Goal: Find specific page/section: Find specific page/section

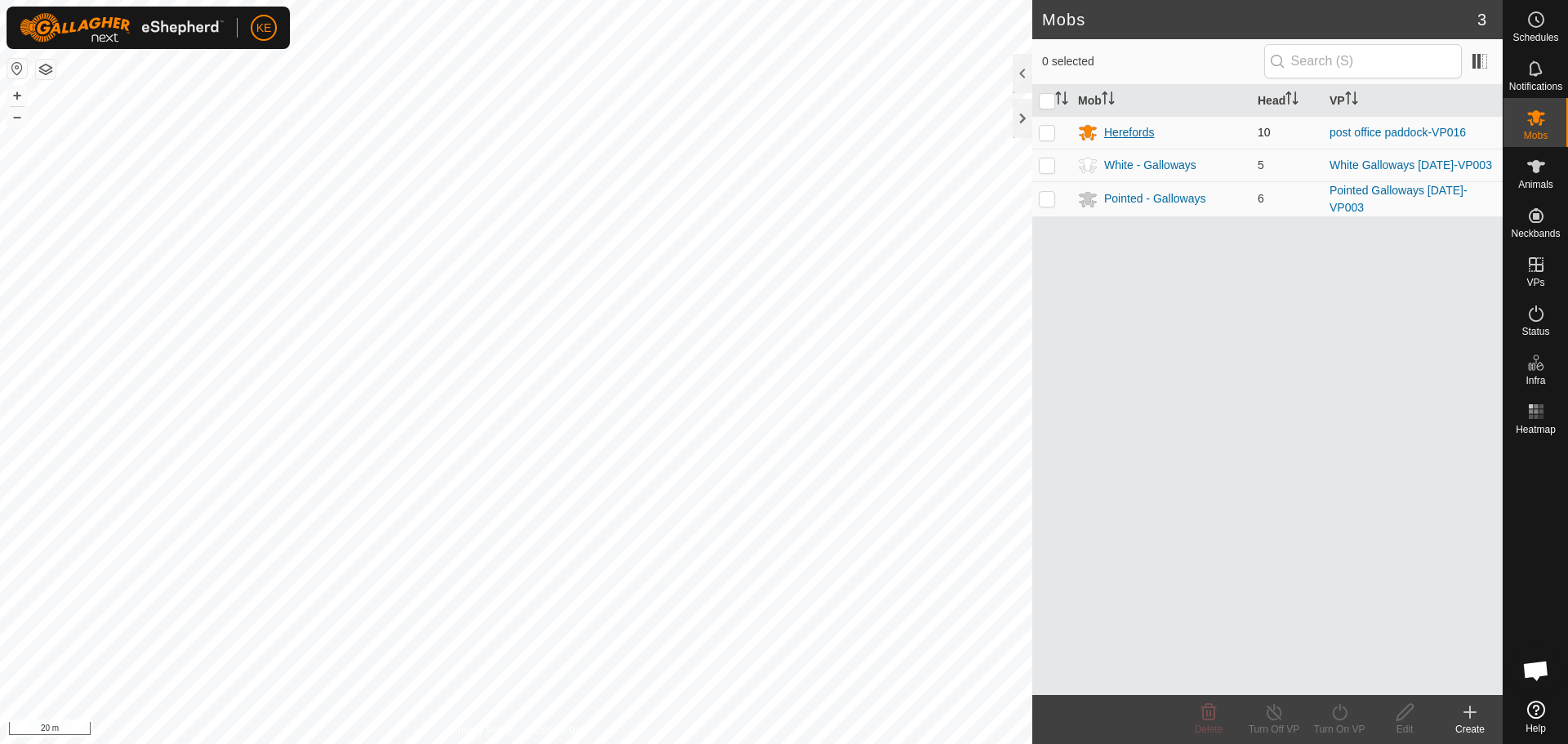
click at [1143, 131] on div "Herefords" at bounding box center [1129, 133] width 50 height 18
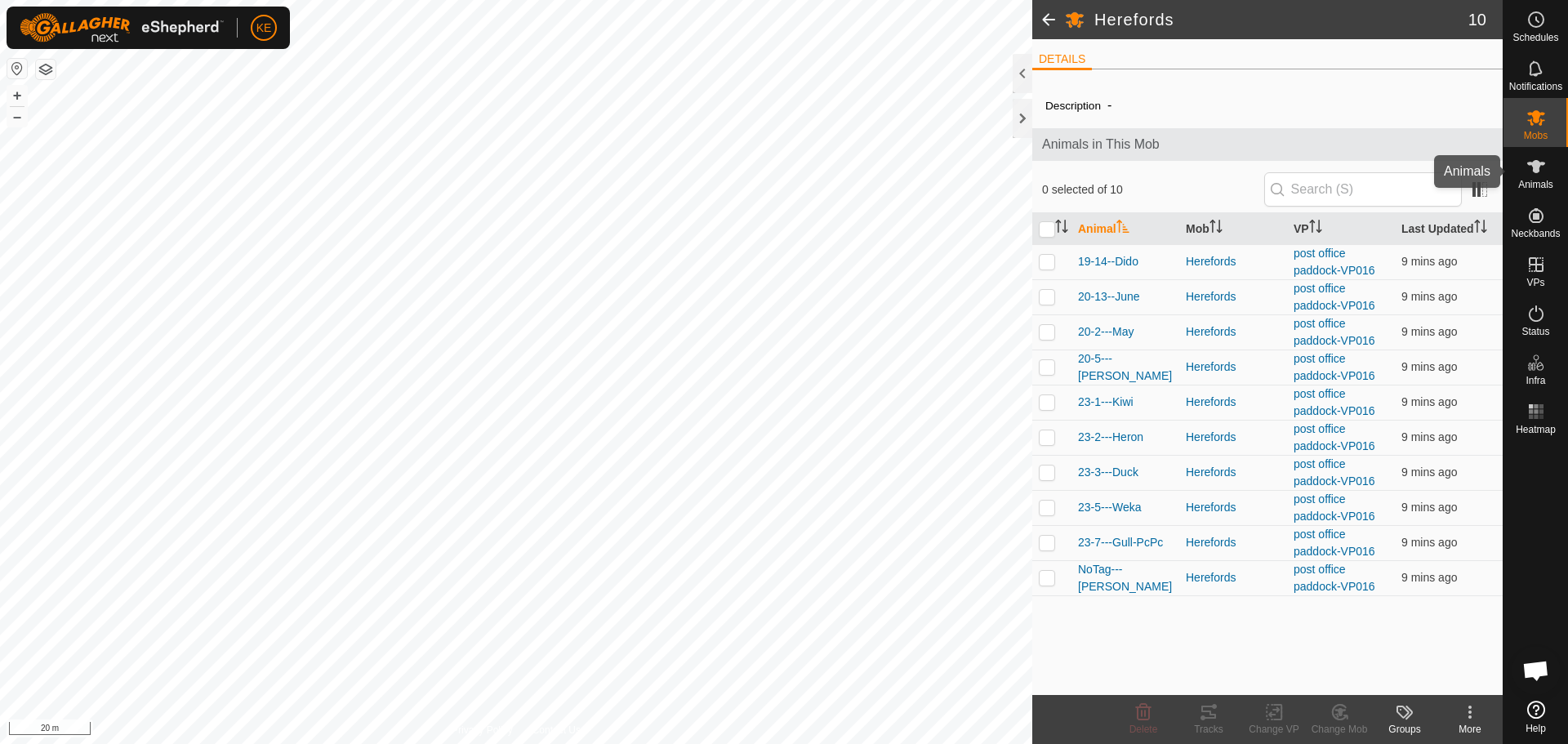
click at [1534, 168] on icon at bounding box center [1536, 166] width 18 height 13
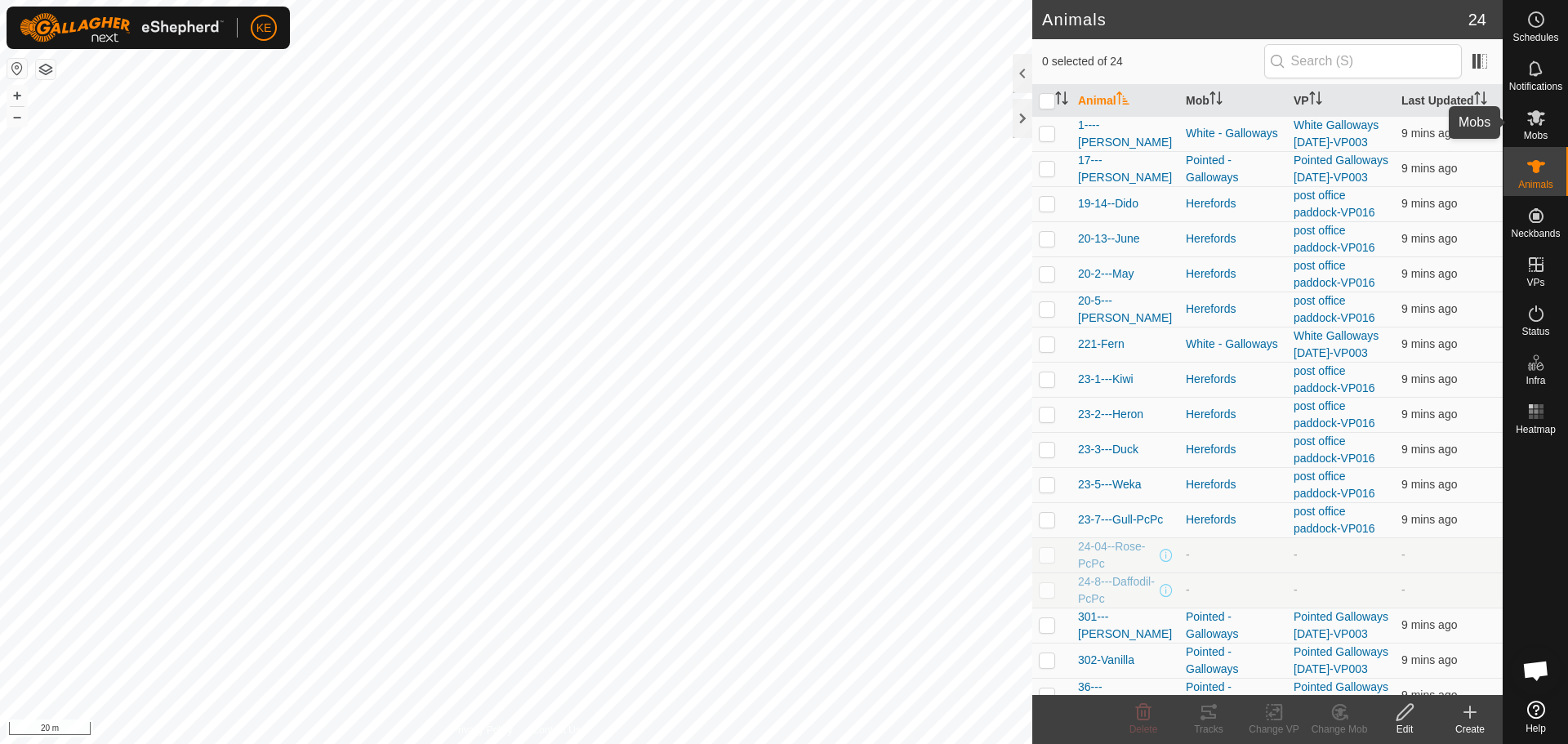
click at [1550, 123] on es-mob-svg-icon at bounding box center [1537, 117] width 30 height 26
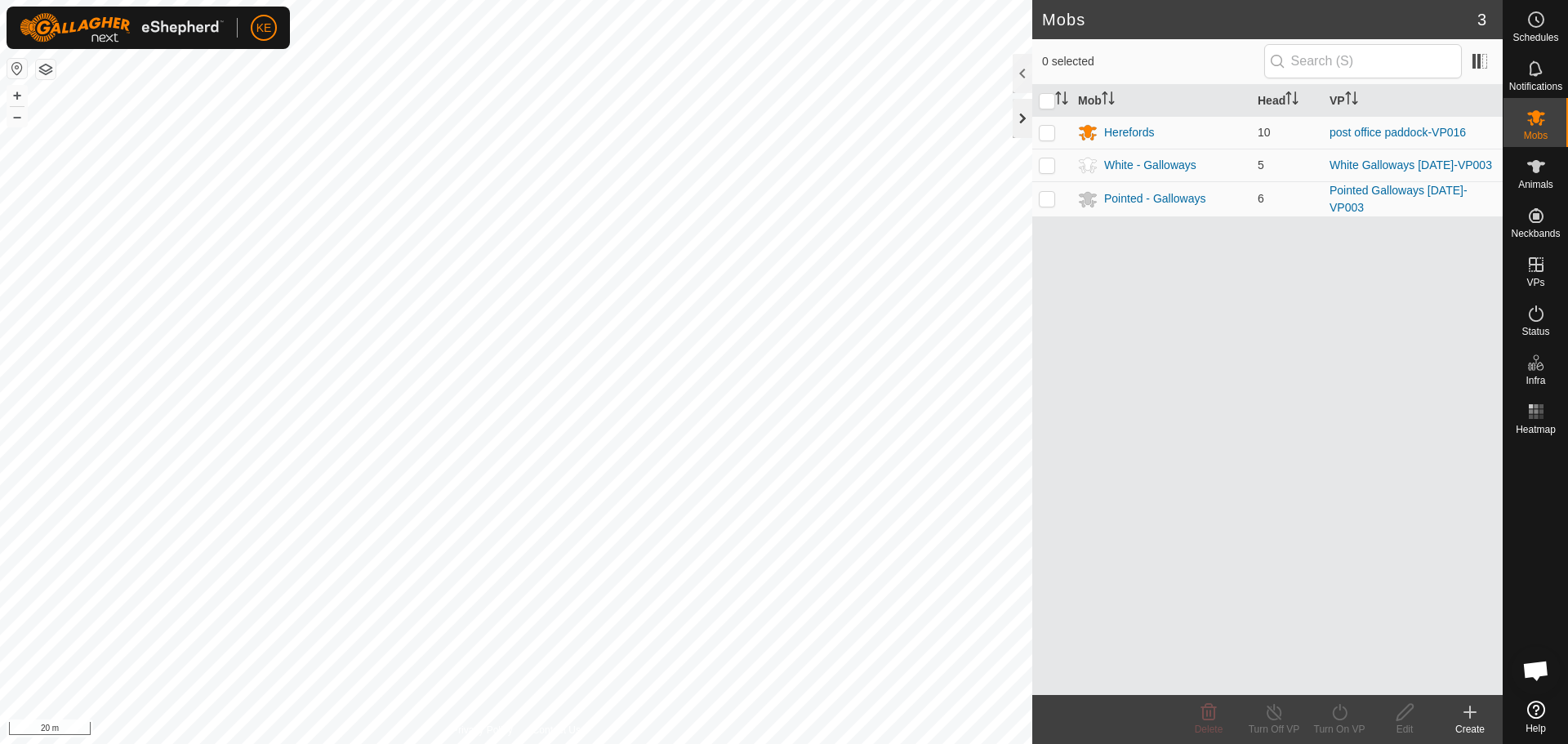
click at [1025, 114] on div at bounding box center [1022, 118] width 19 height 39
